Goal: Browse casually: Explore the website without a specific task or goal

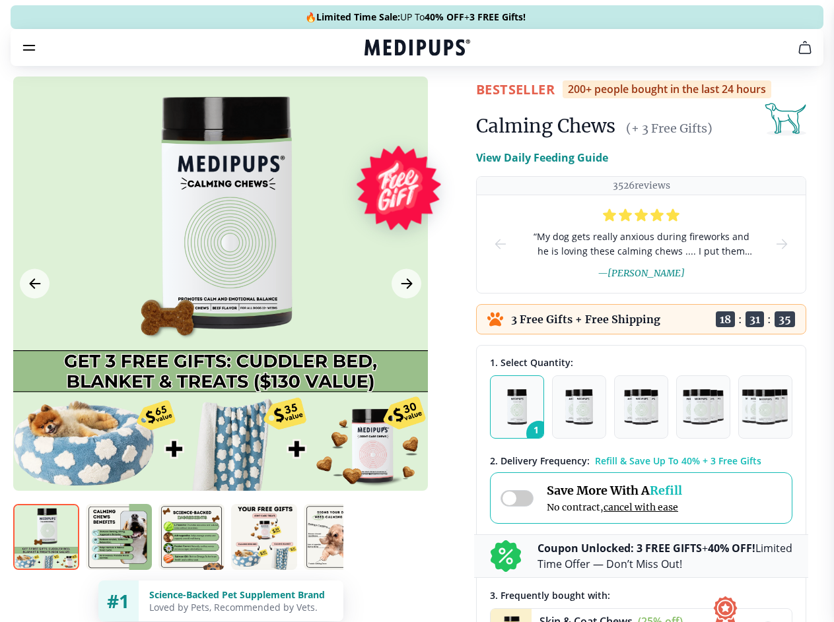
click at [379, 106] on span "Supplements" at bounding box center [412, 112] width 66 height 13
click at [447, 104] on icon "button" at bounding box center [455, 112] width 16 height 16
click at [797, 55] on icon "cart" at bounding box center [805, 48] width 16 height 16
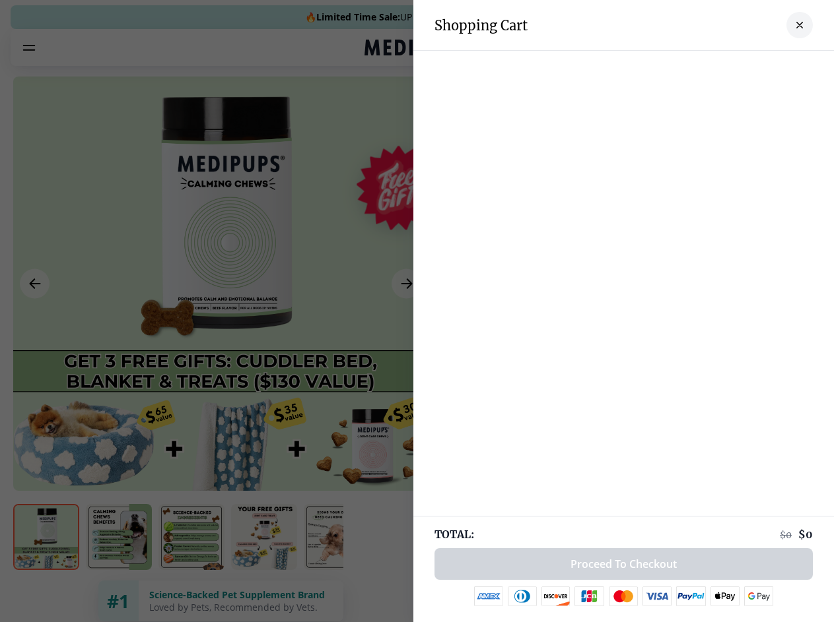
click at [641, 66] on div at bounding box center [417, 311] width 834 height 622
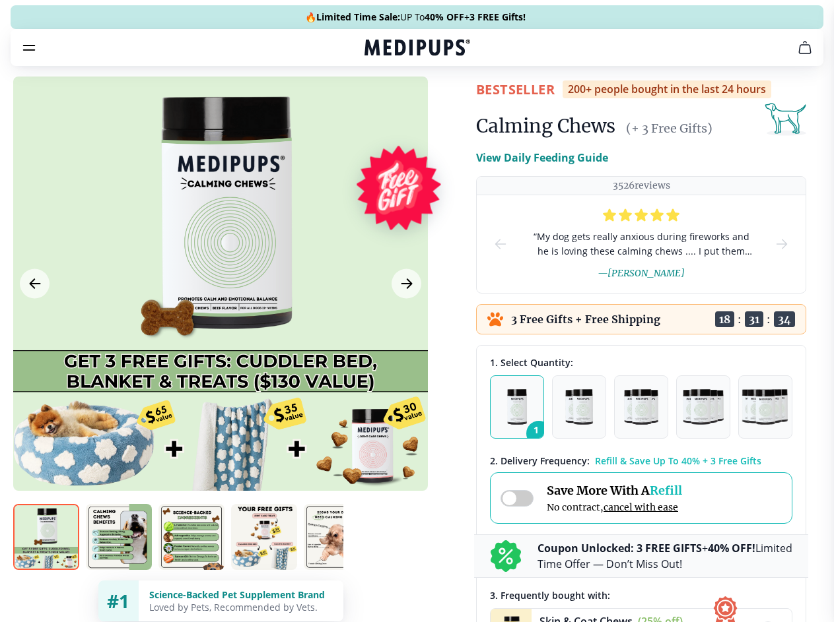
click at [0, 0] on span "Get FREE Gift" at bounding box center [0, 0] width 0 height 0
click at [0, 0] on icon "button" at bounding box center [0, 0] width 0 height 0
click at [220, 315] on div at bounding box center [220, 284] width 414 height 414
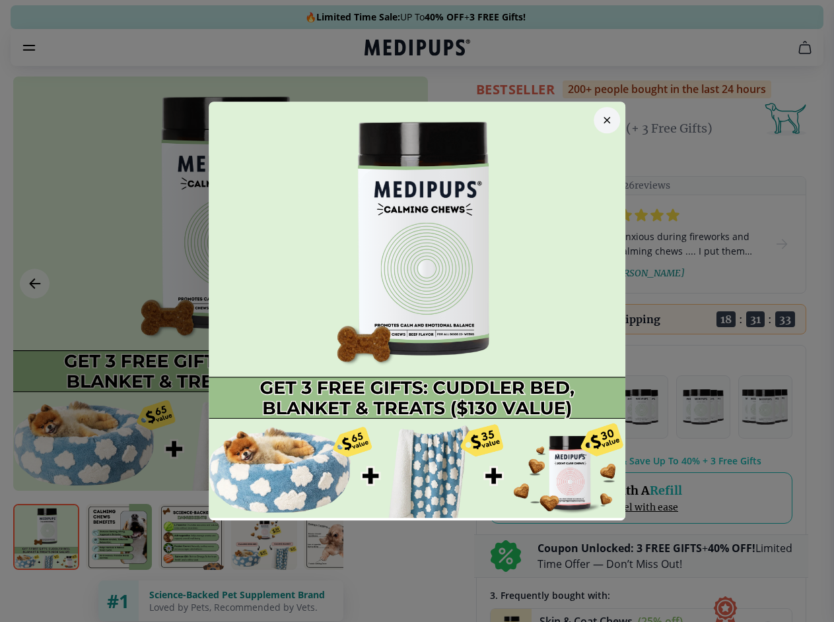
click at [34, 315] on div at bounding box center [417, 311] width 834 height 622
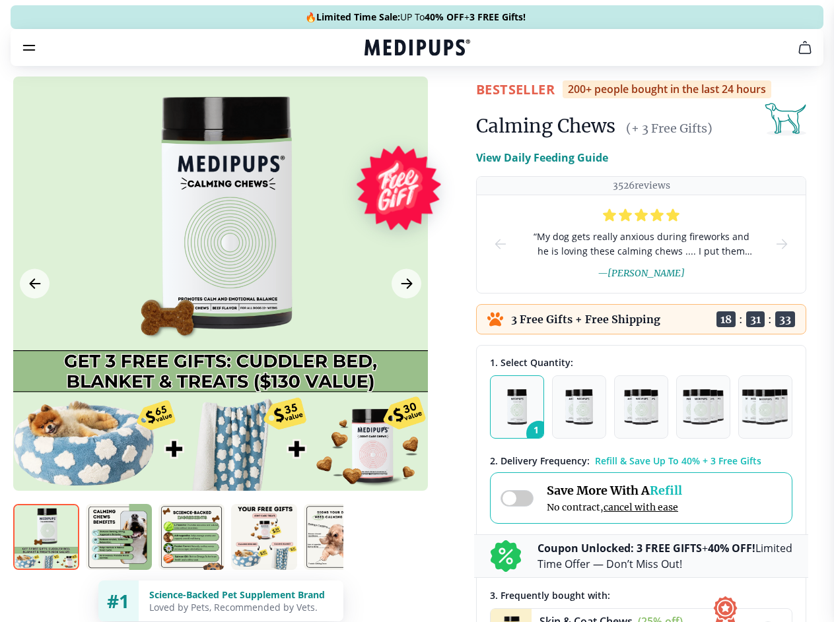
click at [405, 315] on div at bounding box center [417, 311] width 834 height 622
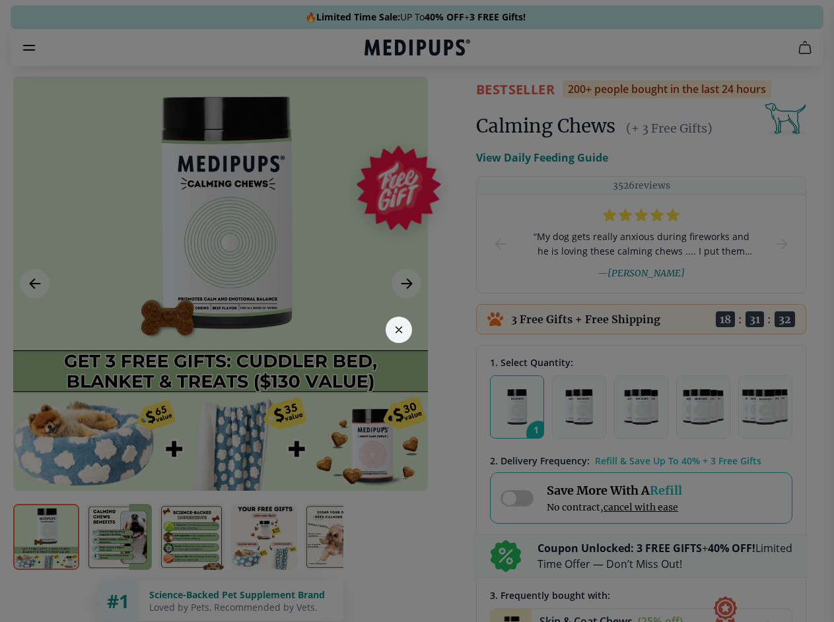
click at [46, 561] on div at bounding box center [417, 311] width 834 height 622
